Goal: Obtain resource: Download file/media

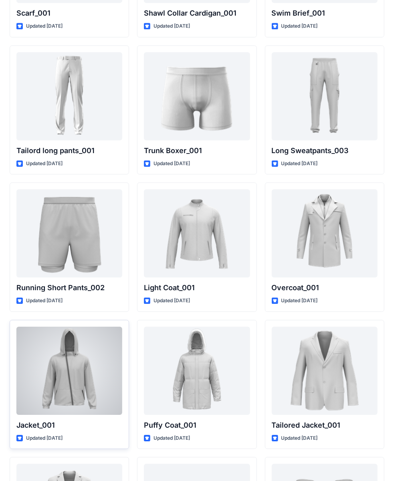
scroll to position [1916, 0]
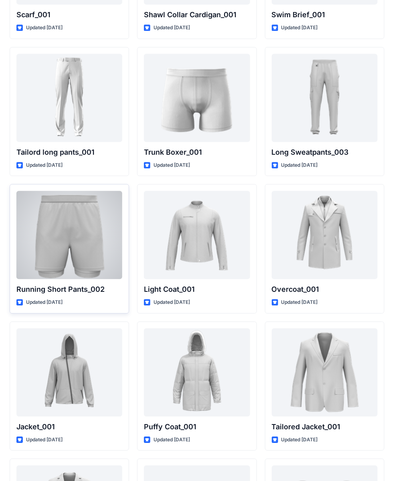
click at [73, 228] on div at bounding box center [69, 235] width 106 height 88
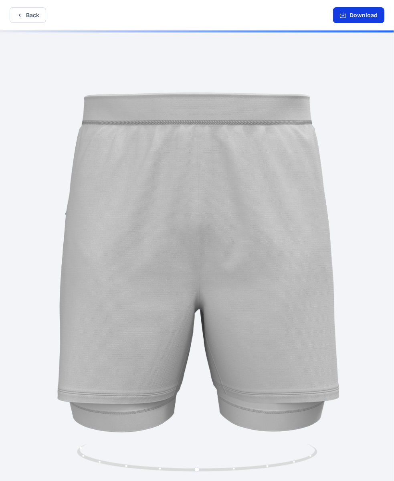
click at [356, 12] on button "Download" at bounding box center [358, 15] width 51 height 16
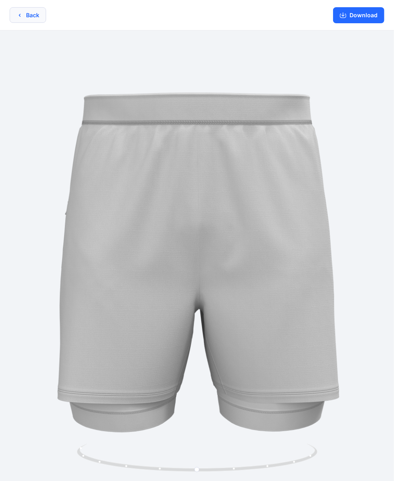
click at [20, 16] on icon "button" at bounding box center [20, 15] width 2 height 3
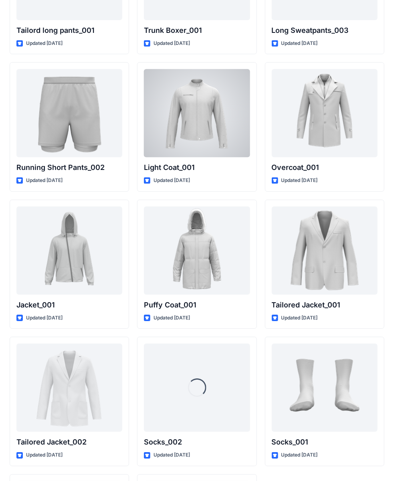
scroll to position [2165, 0]
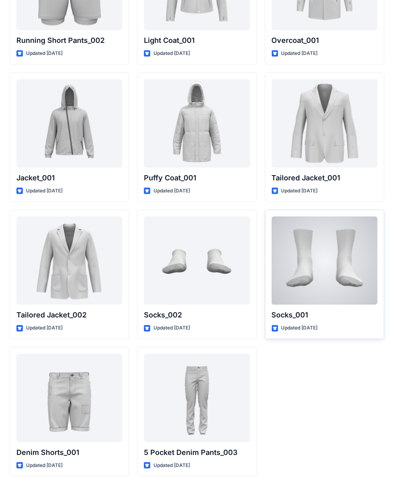
click at [286, 260] on div at bounding box center [325, 261] width 106 height 88
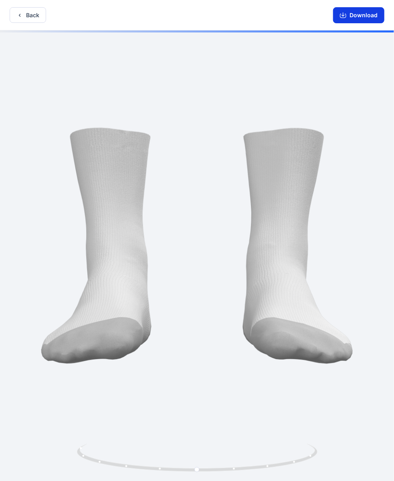
click at [370, 15] on button "Download" at bounding box center [358, 15] width 51 height 16
click at [363, 18] on button "Download" at bounding box center [358, 15] width 51 height 16
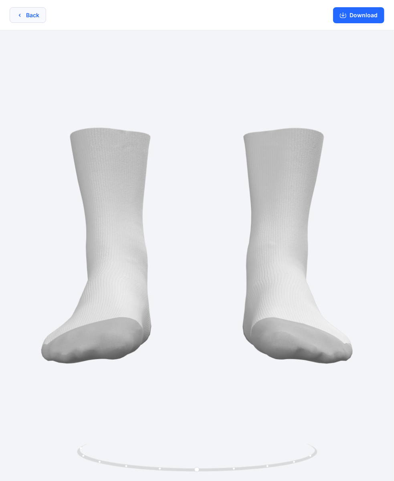
click at [21, 16] on icon "button" at bounding box center [19, 15] width 6 height 6
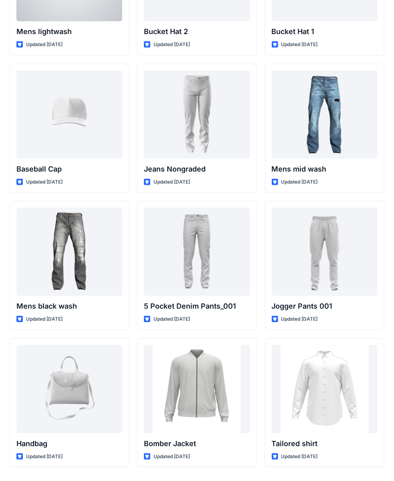
scroll to position [115, 0]
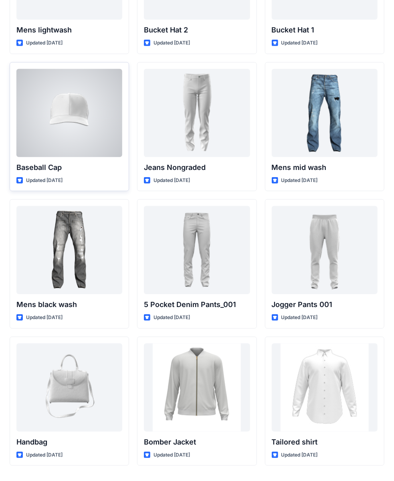
click at [105, 142] on div at bounding box center [69, 113] width 106 height 88
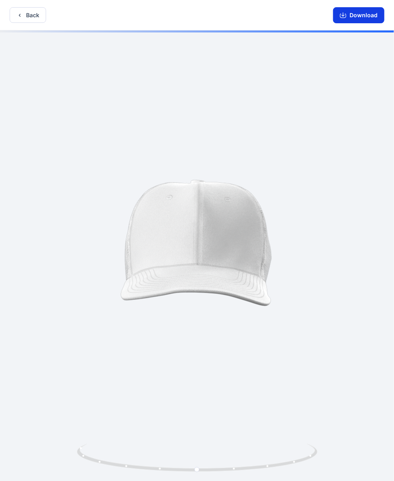
click at [373, 20] on button "Download" at bounding box center [358, 15] width 51 height 16
click at [33, 10] on button "Back" at bounding box center [28, 15] width 36 height 16
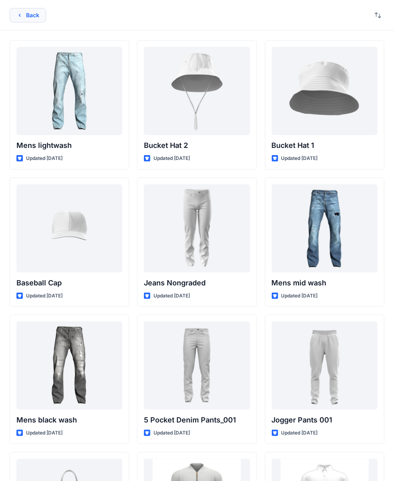
click at [29, 11] on button "Back" at bounding box center [28, 15] width 36 height 14
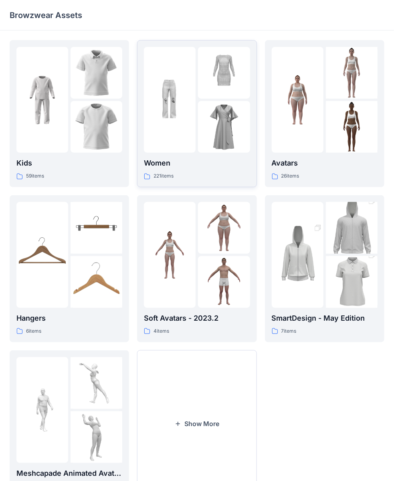
scroll to position [38, 0]
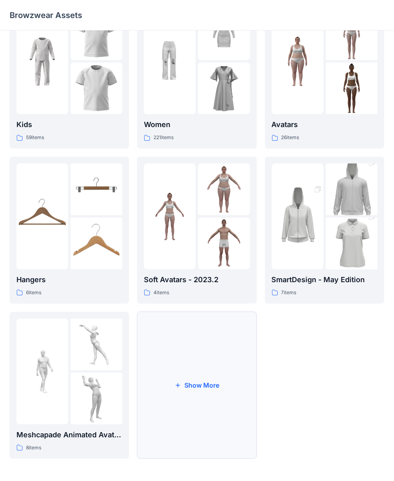
click at [233, 316] on button "Show More" at bounding box center [196, 385] width 119 height 147
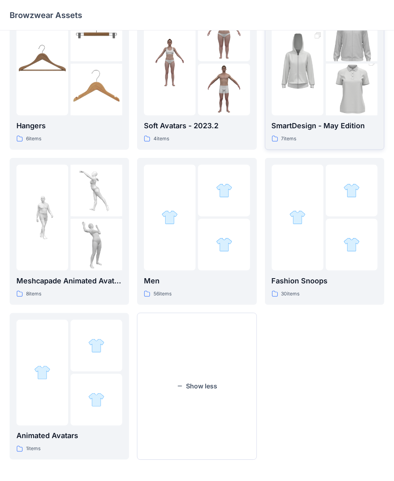
scroll to position [194, 0]
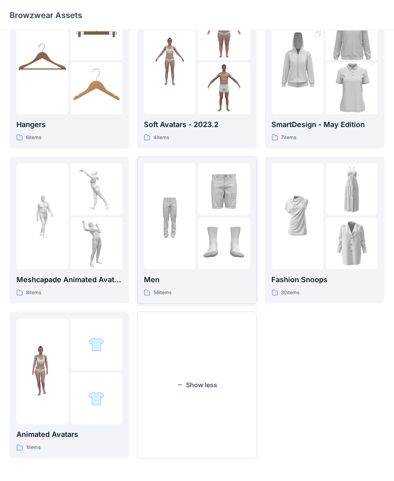
click at [248, 243] on img at bounding box center [224, 244] width 52 height 52
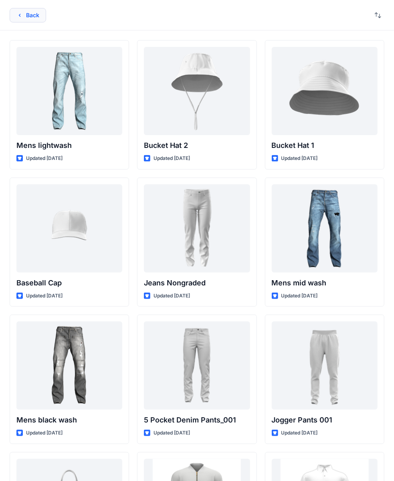
click at [12, 13] on button "Back" at bounding box center [28, 15] width 36 height 14
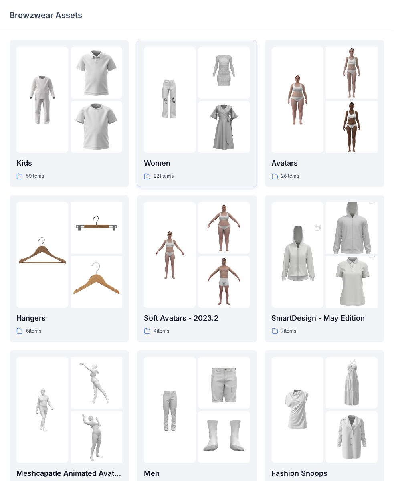
click at [209, 116] on img at bounding box center [224, 127] width 52 height 52
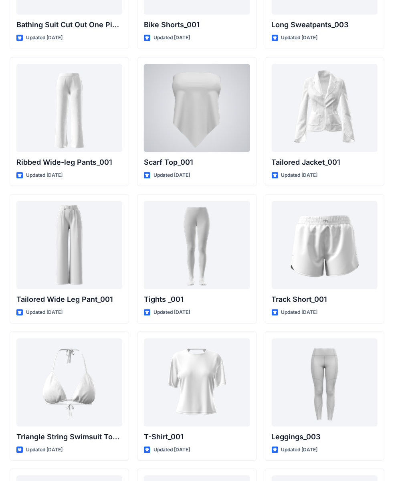
scroll to position [9048, 0]
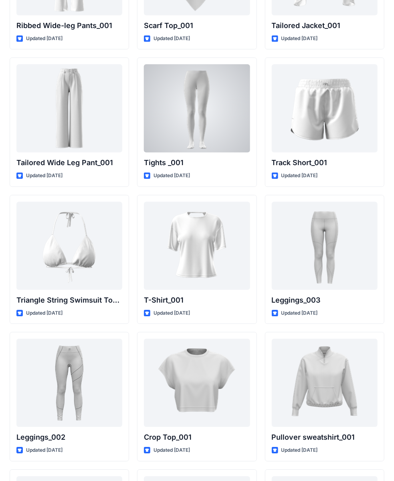
click at [239, 64] on div at bounding box center [197, 108] width 106 height 88
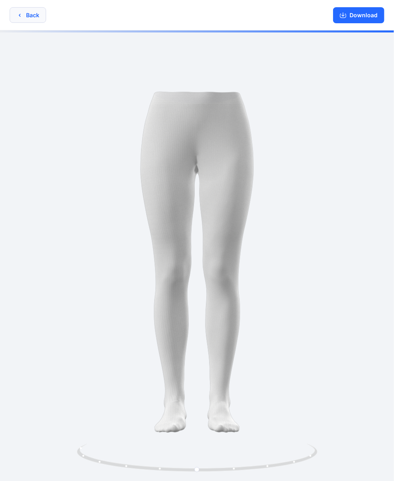
click at [40, 12] on button "Back" at bounding box center [28, 15] width 36 height 16
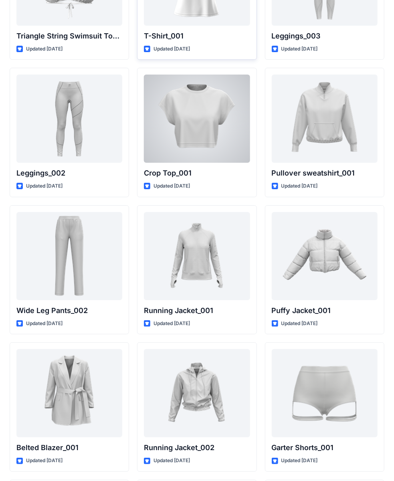
scroll to position [9317, 0]
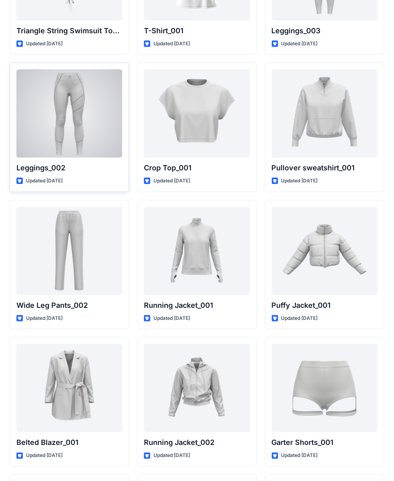
click at [101, 122] on div at bounding box center [69, 113] width 106 height 88
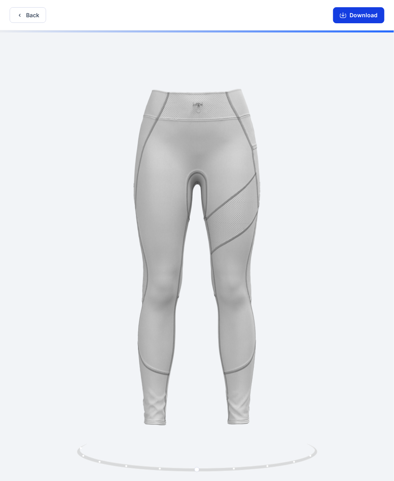
click at [365, 18] on button "Download" at bounding box center [358, 15] width 51 height 16
